Goal: Information Seeking & Learning: Learn about a topic

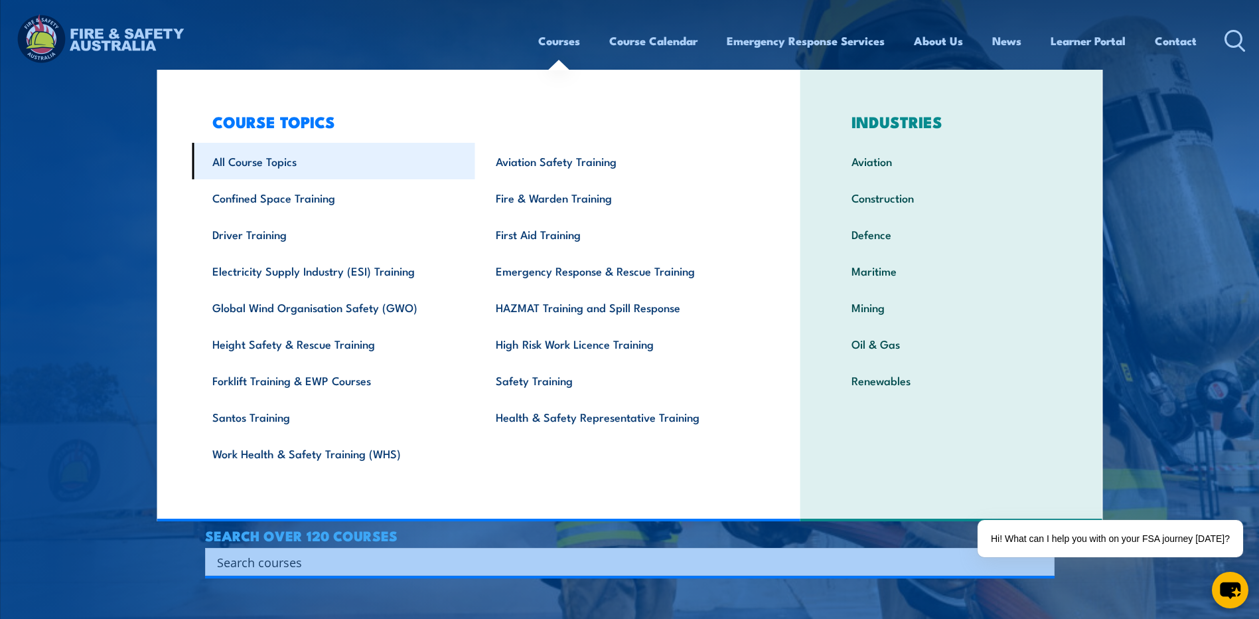
click at [263, 168] on link "All Course Topics" at bounding box center [333, 161] width 283 height 37
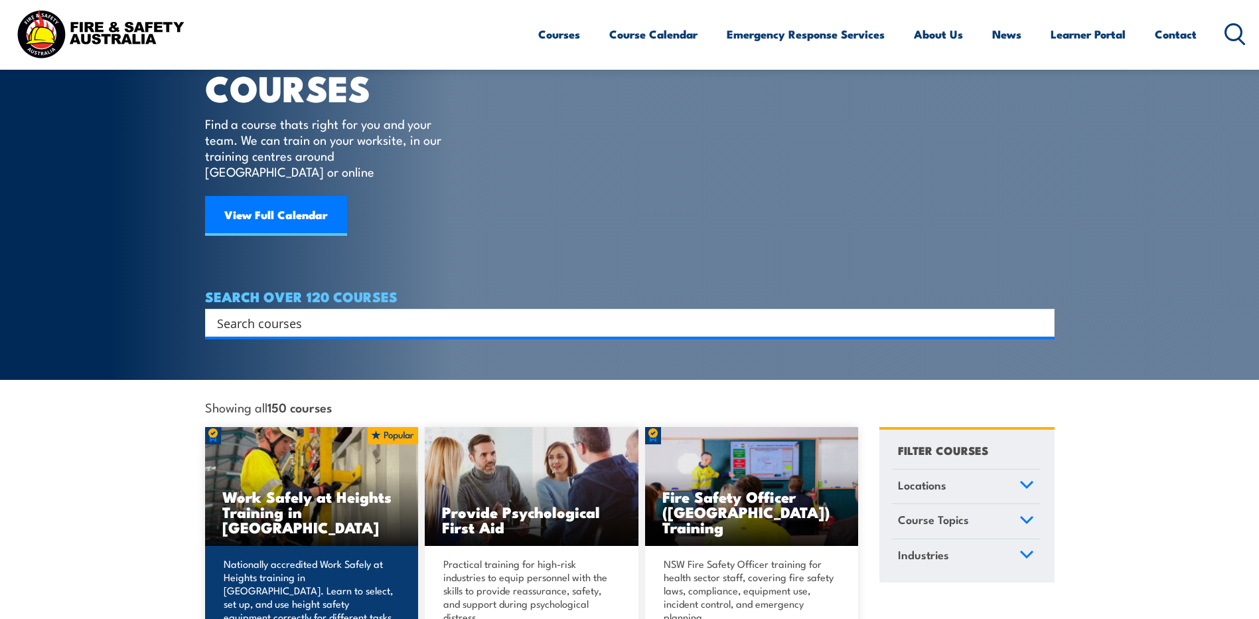
scroll to position [133, 0]
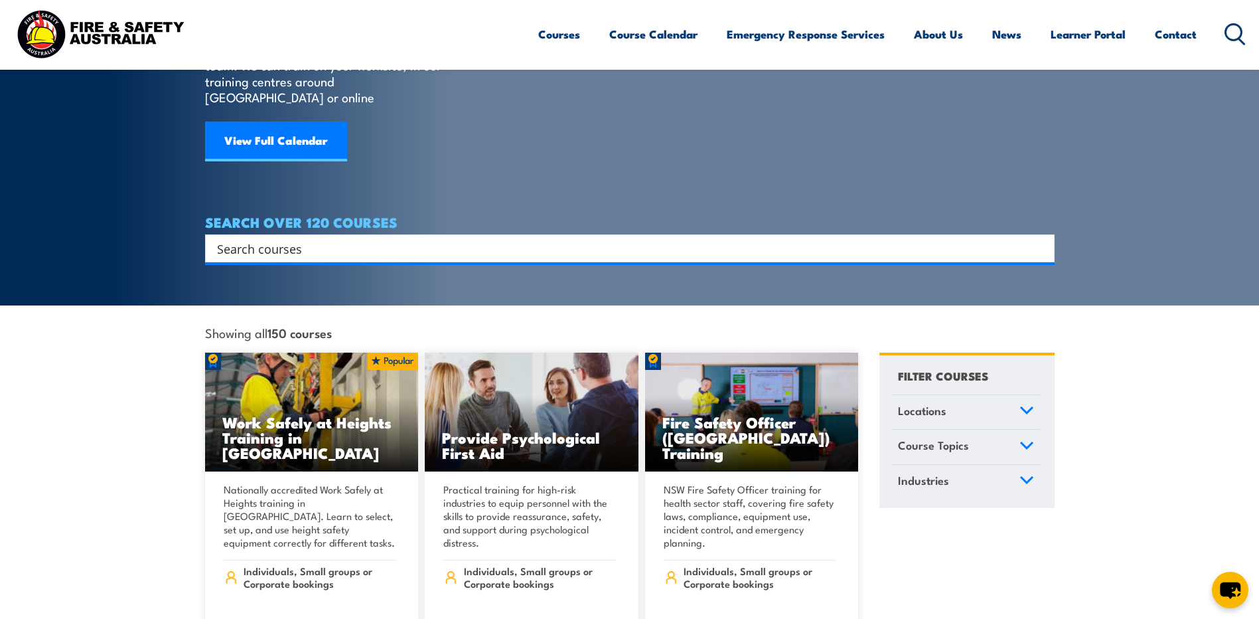
click at [355, 238] on input "Search input" at bounding box center [621, 248] width 808 height 20
type input "Fire"
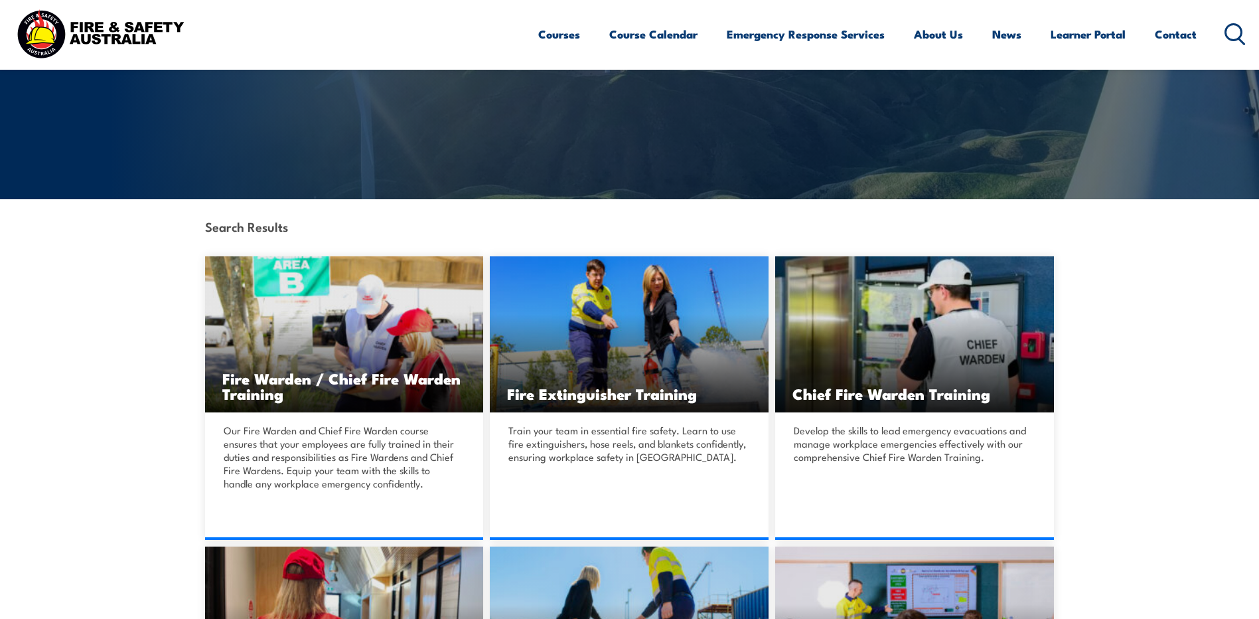
scroll to position [199, 0]
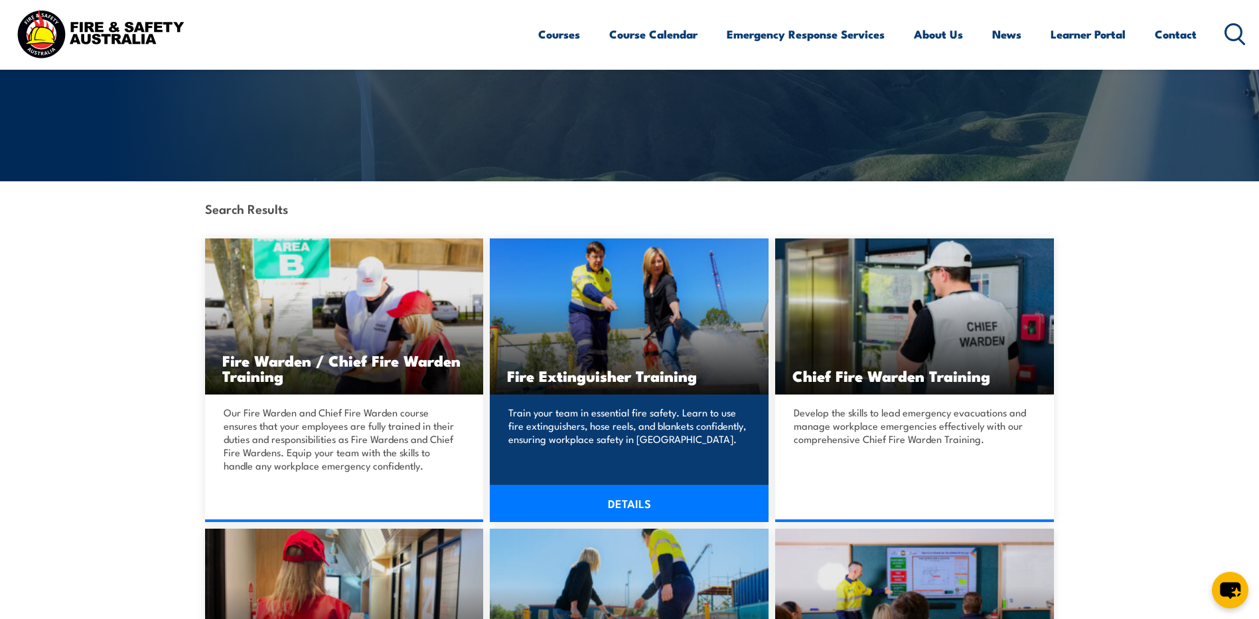
click at [692, 368] on h3 "Fire Extinguisher Training" at bounding box center [629, 375] width 244 height 15
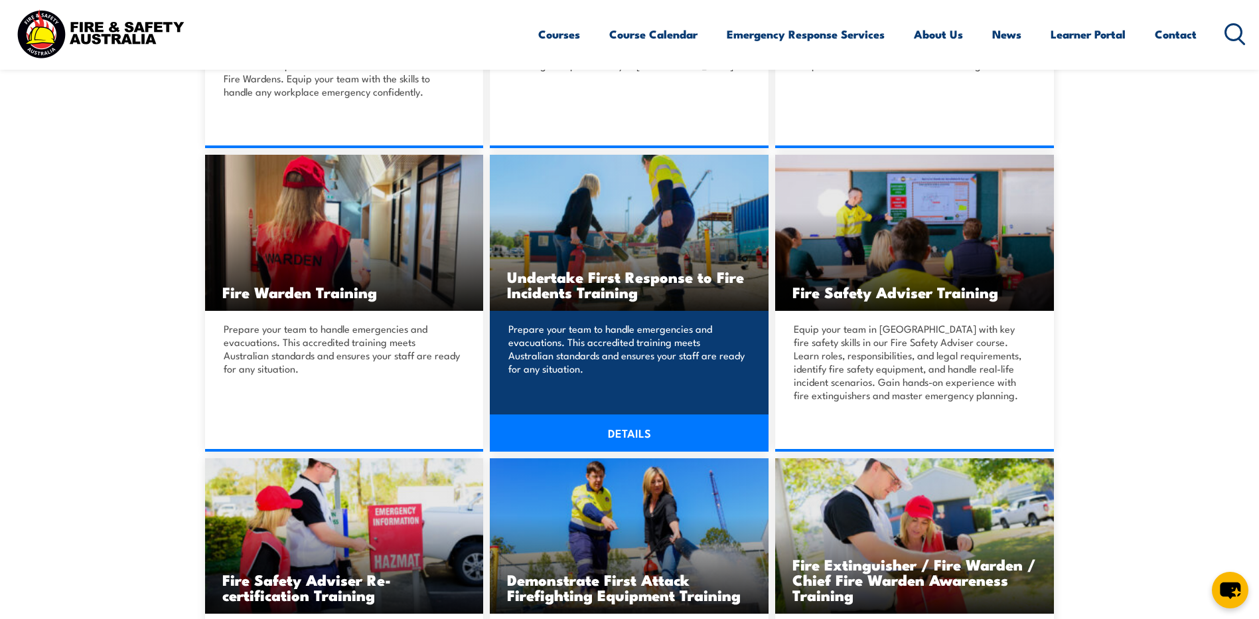
scroll to position [597, 0]
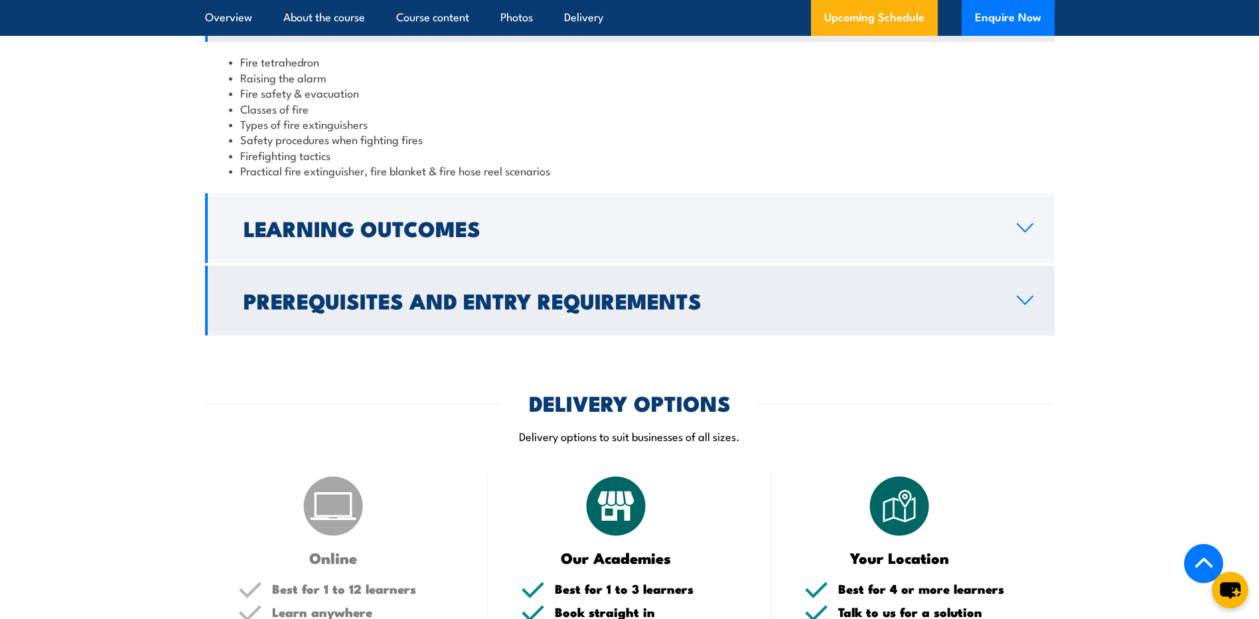
scroll to position [1327, 0]
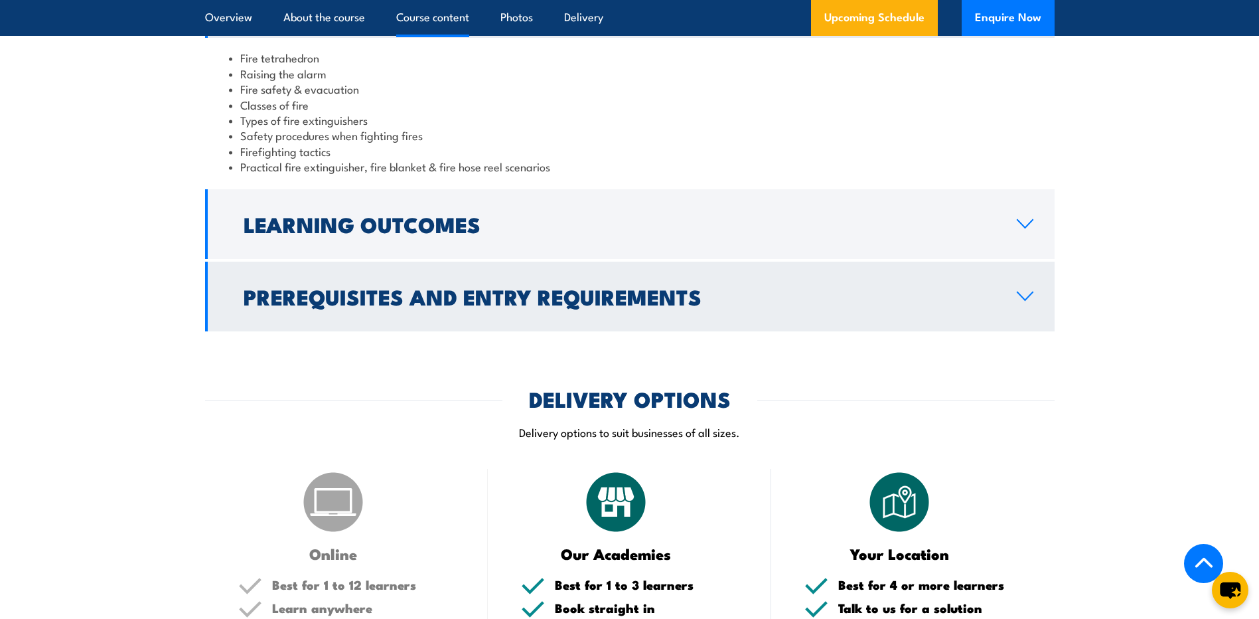
click at [471, 232] on h2 "Learning Outcomes" at bounding box center [620, 223] width 752 height 19
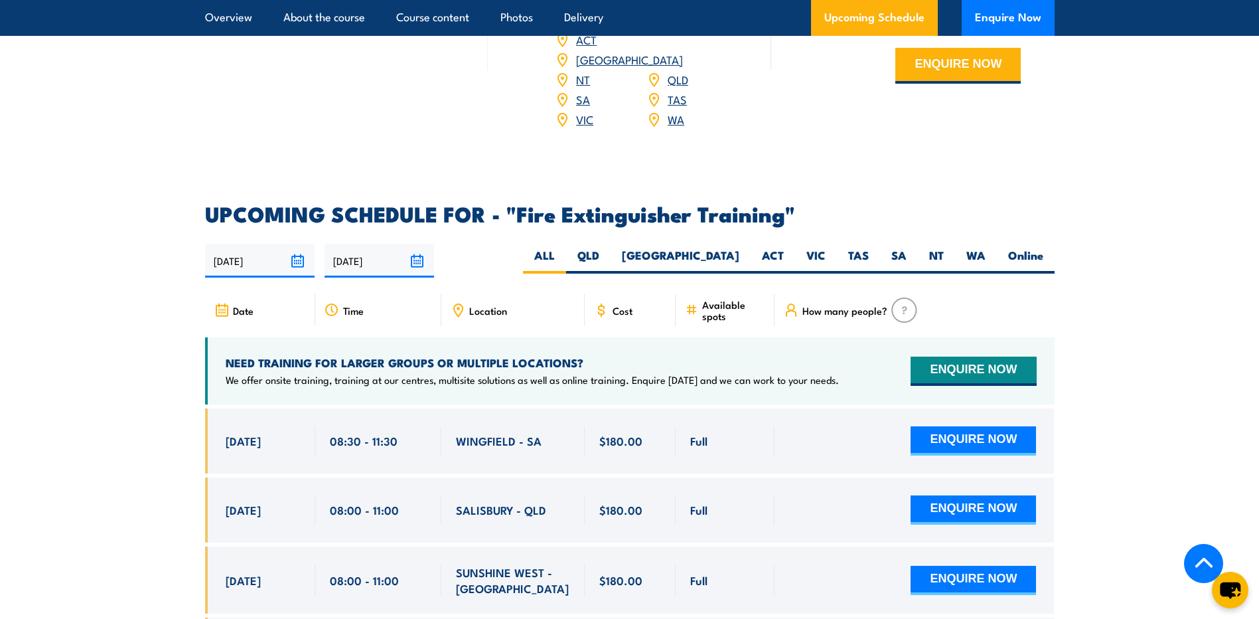
scroll to position [1858, 0]
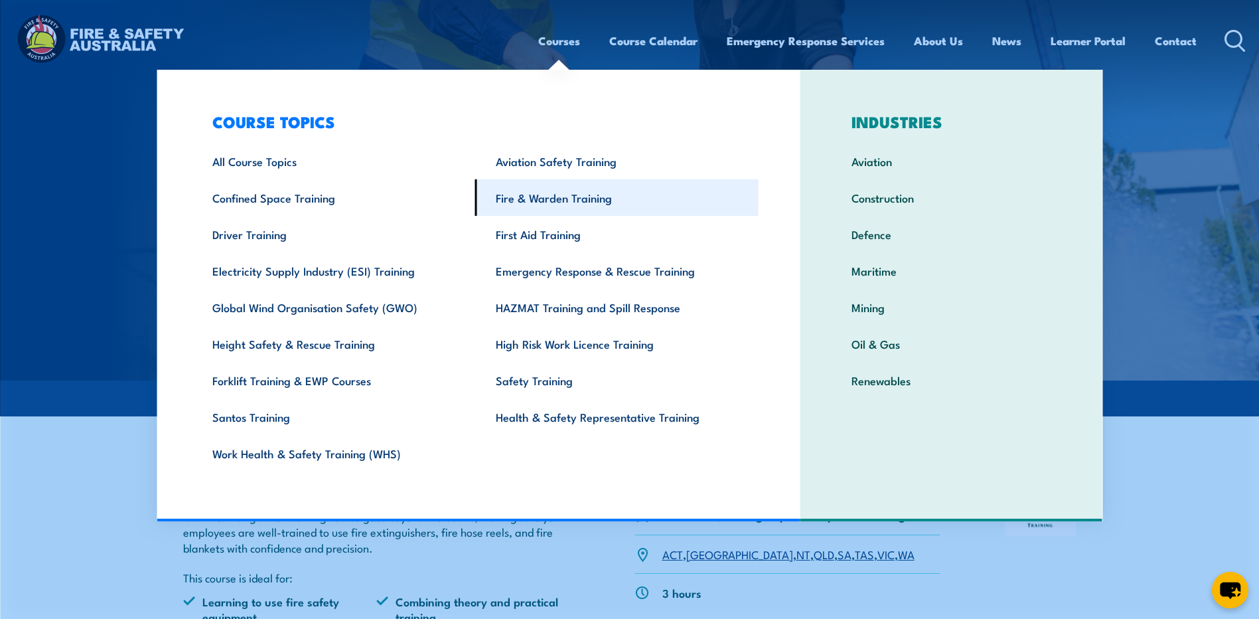
click at [542, 195] on link "Fire & Warden Training" at bounding box center [616, 197] width 283 height 37
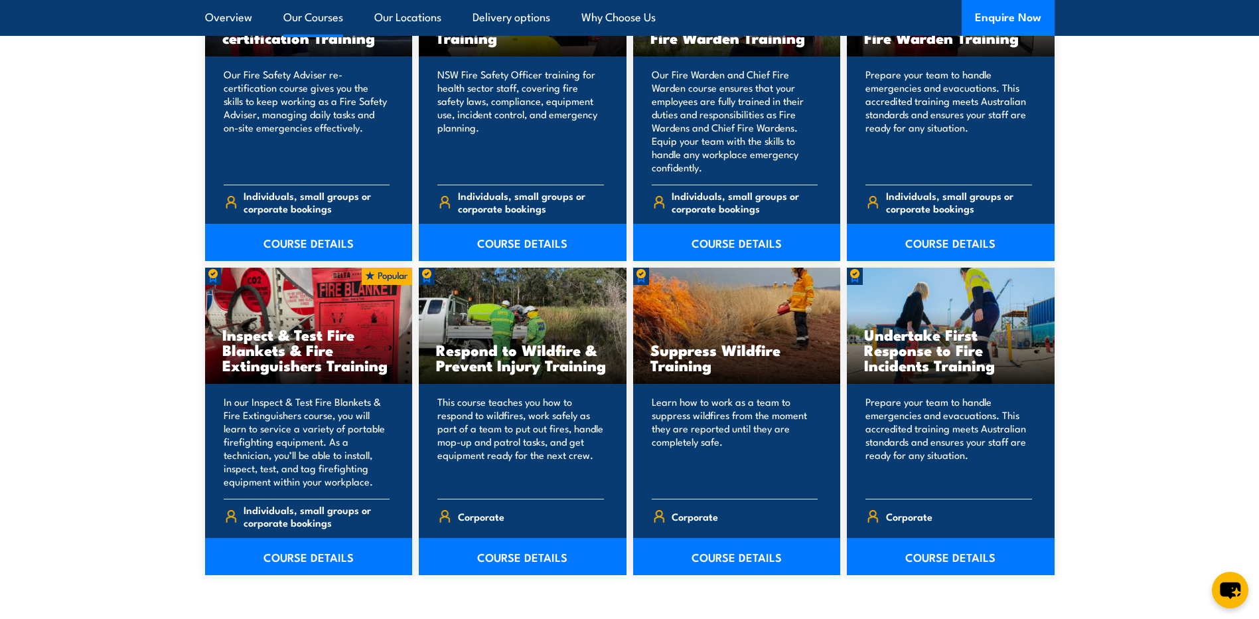
scroll to position [1925, 0]
